Goal: Task Accomplishment & Management: Use online tool/utility

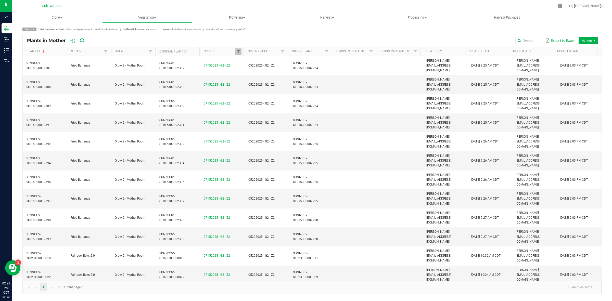
click at [48, 9] on div "Cultivation" at bounding box center [52, 6] width 20 height 6
click at [54, 2] on div "Cultivation" at bounding box center [53, 6] width 76 height 10
click at [54, 4] on span "Cultivation" at bounding box center [51, 6] width 18 height 5
click at [46, 28] on link "Manufacturing" at bounding box center [52, 31] width 74 height 7
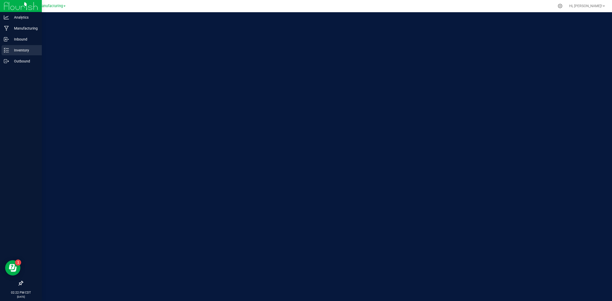
click at [7, 48] on line at bounding box center [7, 48] width 3 height 0
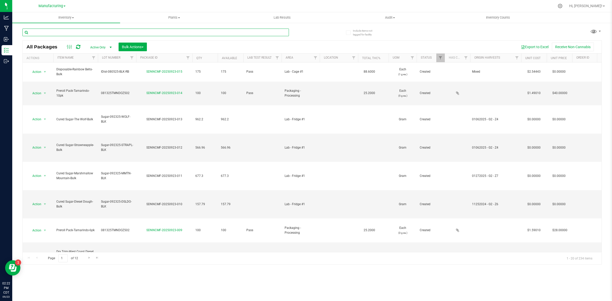
click at [66, 33] on input "text" at bounding box center [155, 33] width 266 height 8
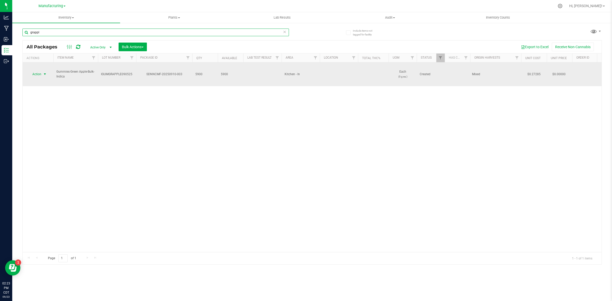
type input "grappl"
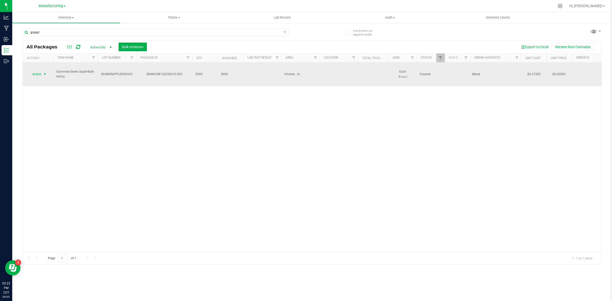
click at [37, 71] on span "Action" at bounding box center [35, 74] width 14 height 7
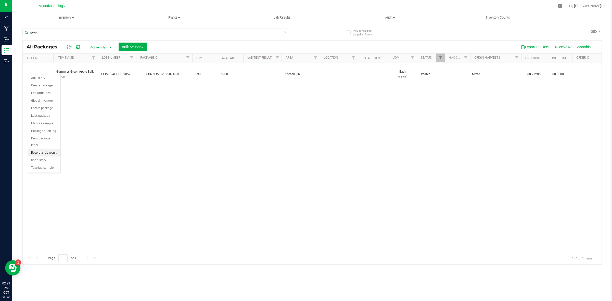
click at [43, 149] on li "Record a lab result" at bounding box center [44, 153] width 32 height 8
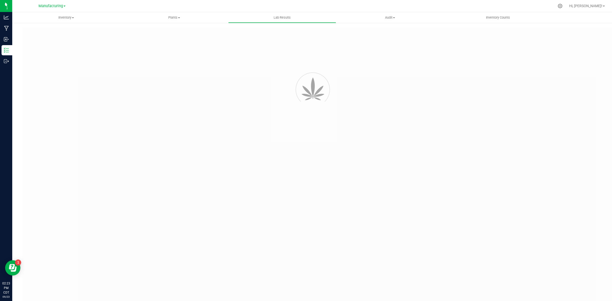
type input "SDNNCMF-20250910-003"
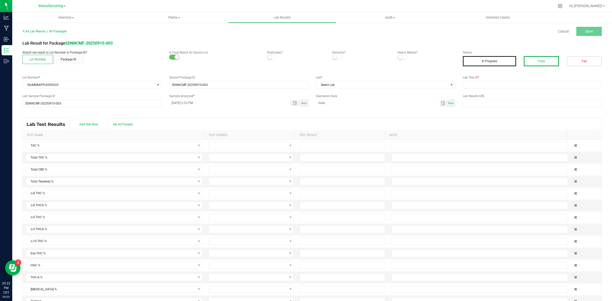
click at [545, 60] on button "Pass" at bounding box center [540, 61] width 35 height 10
click at [489, 82] on input "text" at bounding box center [531, 85] width 139 height 8
type input "AAHC018"
click at [367, 86] on span "Select Lab" at bounding box center [382, 84] width 132 height 7
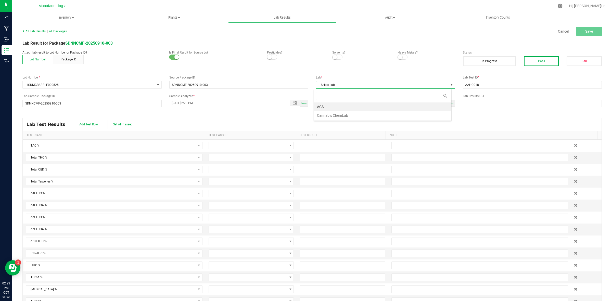
scroll to position [8, 138]
click at [339, 105] on li "ACS" at bounding box center [382, 106] width 137 height 9
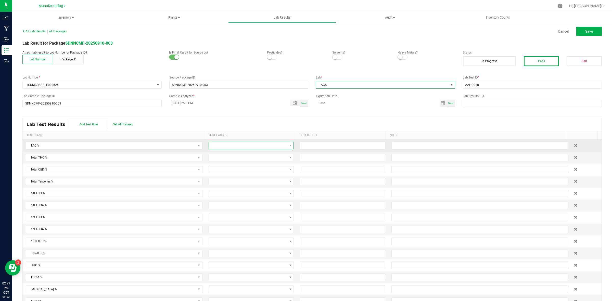
click at [235, 142] on span at bounding box center [250, 146] width 85 height 8
click at [237, 115] on div "All Lab Results | All Packages Cancel Save Lab Result for Package SDNNCMF-20250…" at bounding box center [311, 167] width 579 height 279
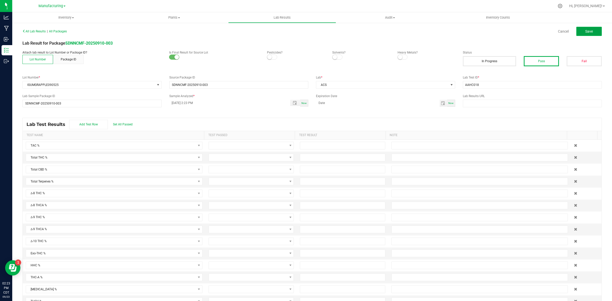
click at [585, 32] on span "Save" at bounding box center [589, 31] width 8 height 4
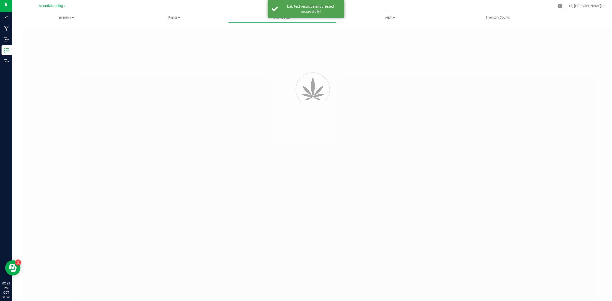
type input "SDNNCMF-20250910-003"
type input "AAHC018"
type input "SDNNCMF-20250910-003"
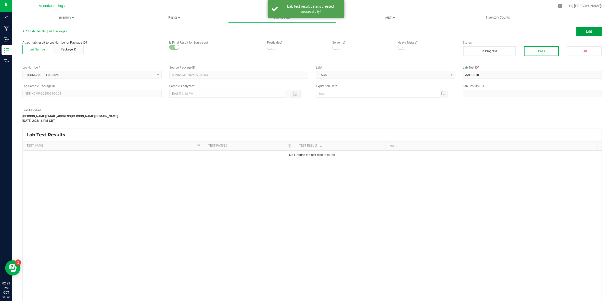
click at [586, 32] on span "Edit" at bounding box center [589, 31] width 6 height 4
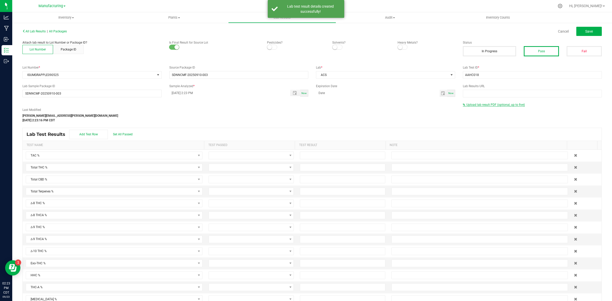
click at [479, 103] on span "Upload lab result PDF (optional, up to five)" at bounding box center [495, 105] width 58 height 4
click at [476, 112] on input "Select file" at bounding box center [46, 91] width 887 height 52
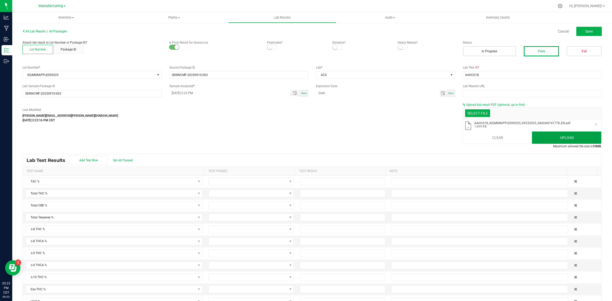
click at [559, 138] on button "Upload" at bounding box center [566, 137] width 69 height 12
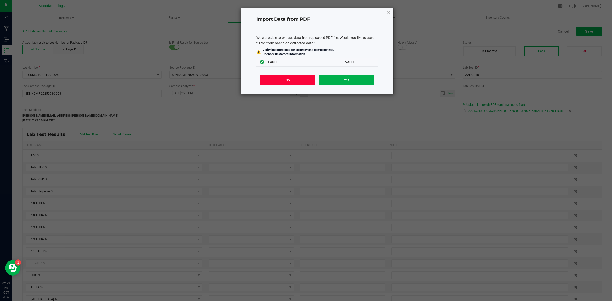
click at [284, 83] on button "No" at bounding box center [287, 80] width 55 height 11
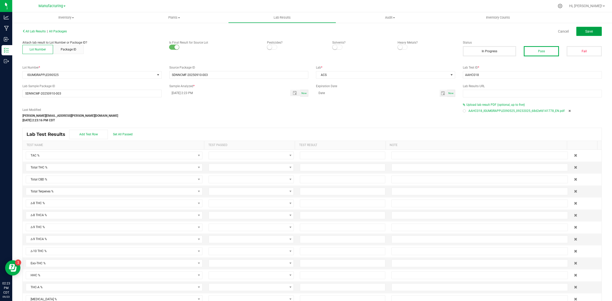
click at [585, 33] on span "Save" at bounding box center [589, 31] width 8 height 4
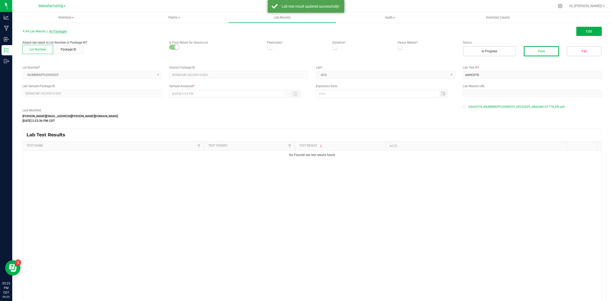
click at [64, 32] on span "All Packages" at bounding box center [58, 32] width 18 height 4
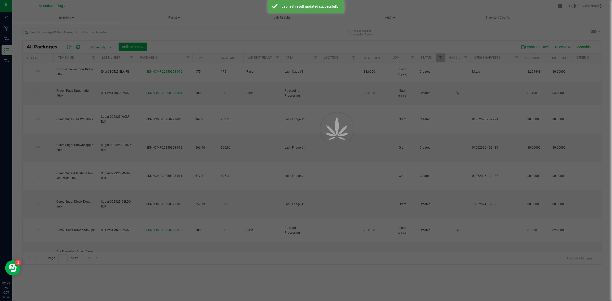
click at [69, 33] on div at bounding box center [306, 150] width 612 height 301
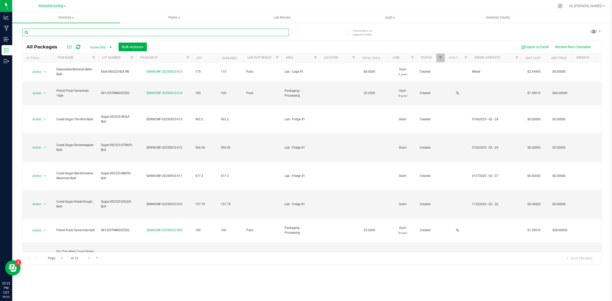
click at [69, 33] on input "text" at bounding box center [155, 33] width 266 height 8
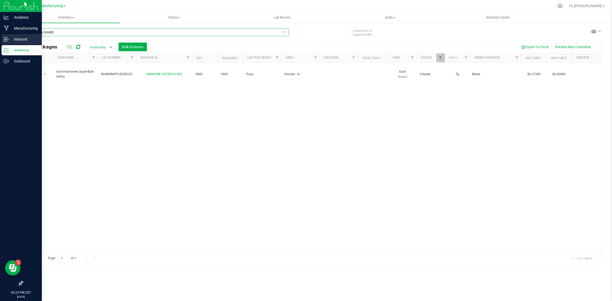
type input "[PERSON_NAME]"
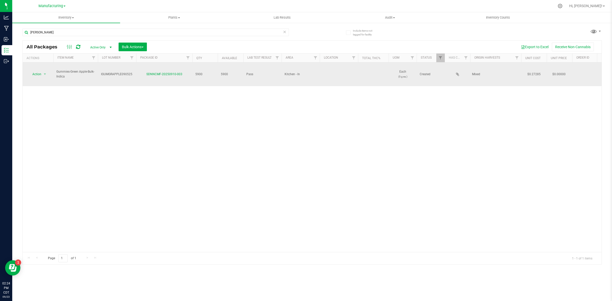
drag, startPoint x: 73, startPoint y: 74, endPoint x: 53, endPoint y: 67, distance: 21.2
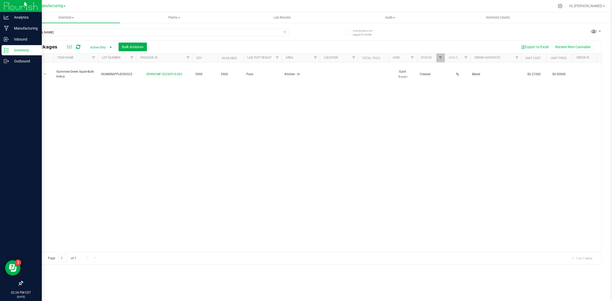
copy tr "Action Adjust qty Create package Edit attributes Global inventory Locate packag…"
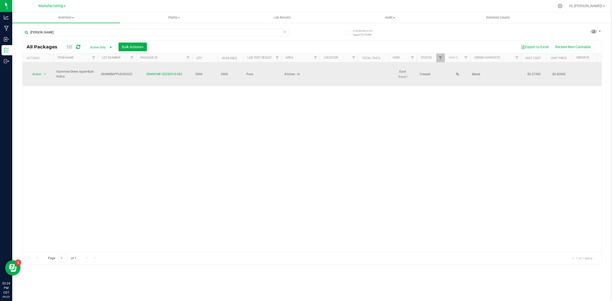
click at [122, 74] on td "IGUMGRAPPLE090525" at bounding box center [117, 74] width 38 height 24
drag, startPoint x: 132, startPoint y: 70, endPoint x: 86, endPoint y: 71, distance: 46.1
